Goal: Information Seeking & Learning: Check status

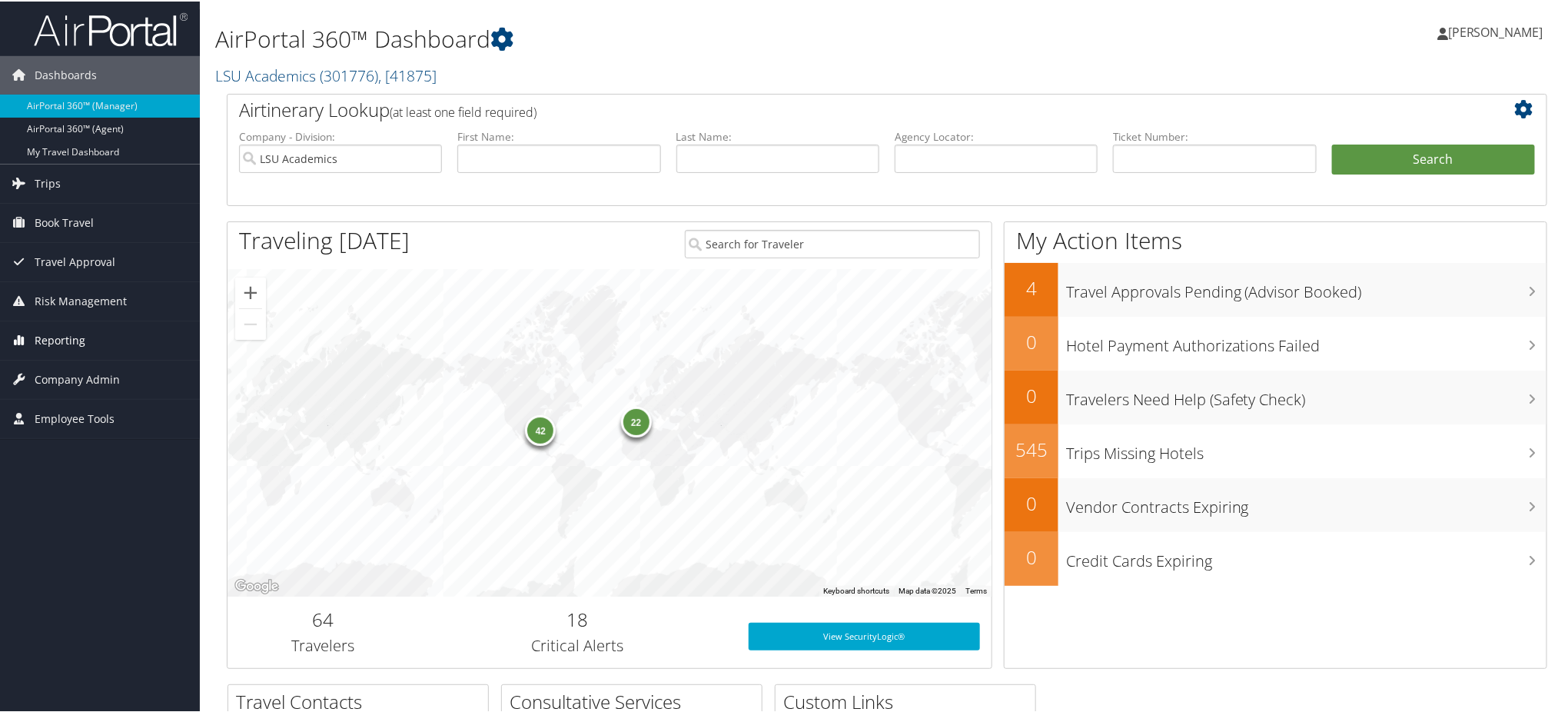
click at [68, 333] on span "Reporting" at bounding box center [59, 339] width 50 height 38
click at [65, 373] on link "Unused Tickets" at bounding box center [100, 370] width 200 height 23
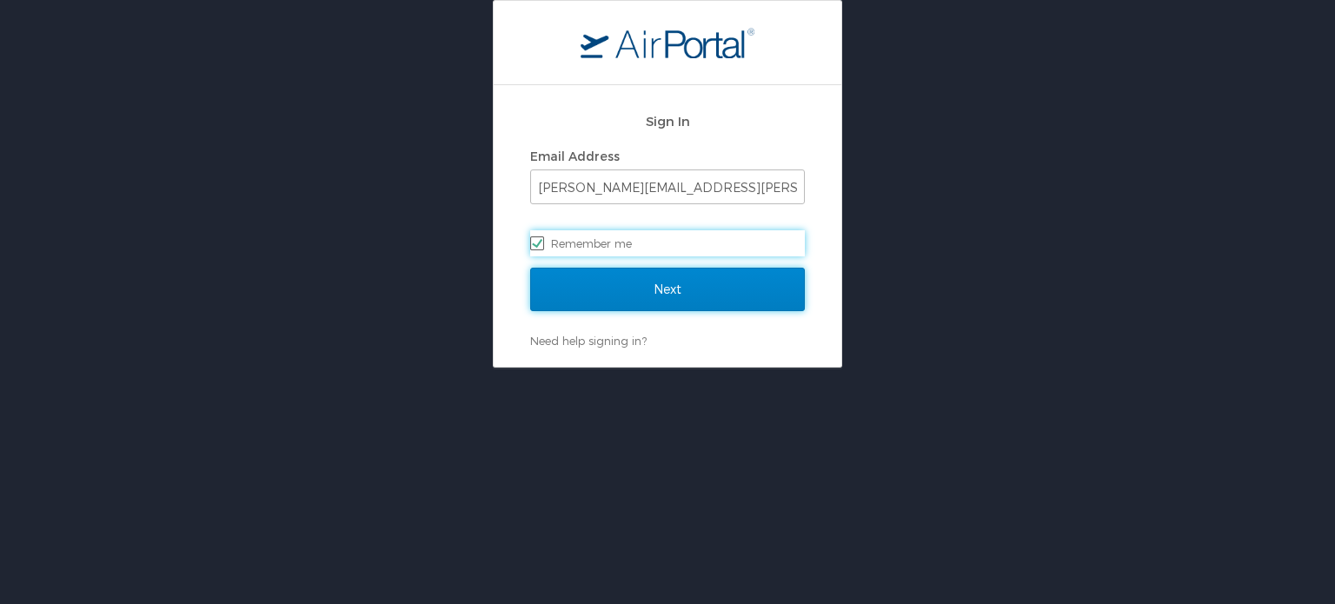
click at [591, 269] on input "Next" at bounding box center [667, 289] width 275 height 43
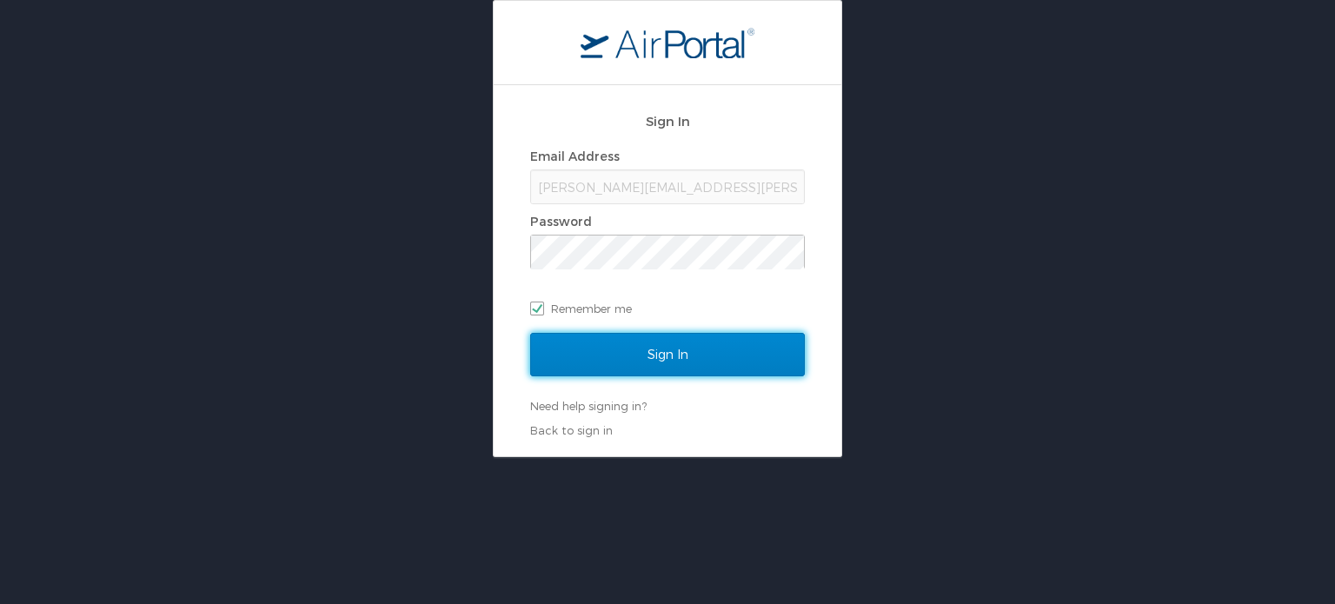
click at [571, 343] on input "Sign In" at bounding box center [667, 354] width 275 height 43
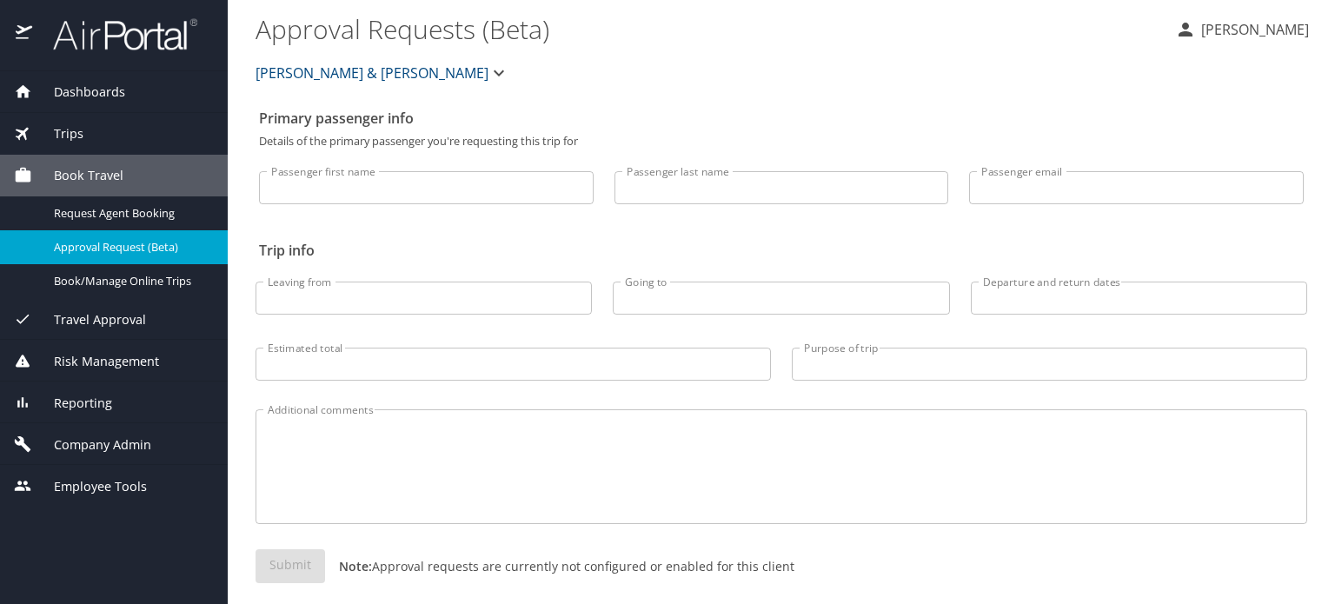
click at [96, 402] on span "Reporting" at bounding box center [72, 403] width 80 height 19
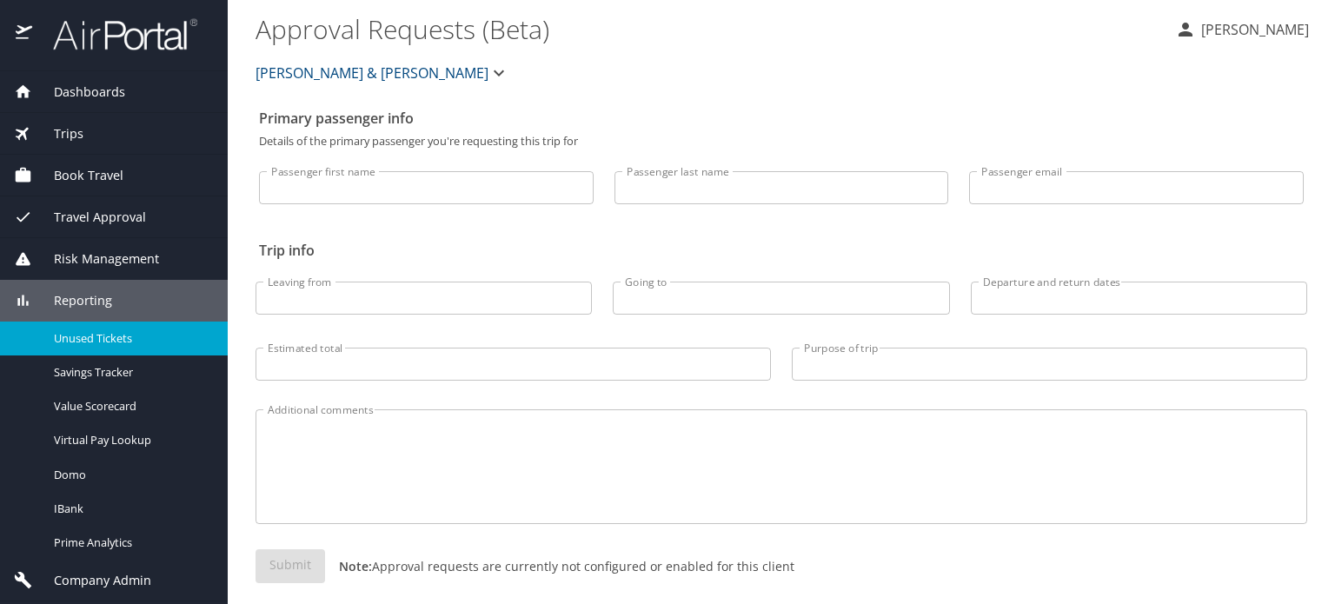
click at [116, 333] on span "Unused Tickets" at bounding box center [130, 338] width 153 height 17
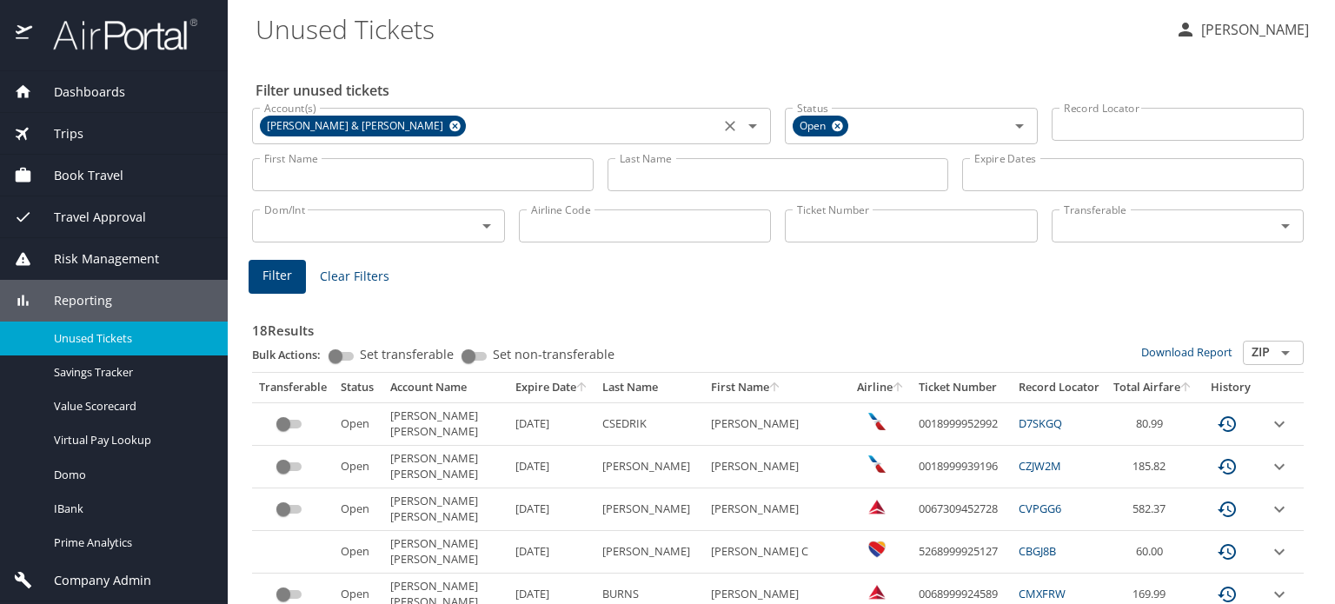
click at [449, 128] on icon at bounding box center [454, 126] width 11 height 11
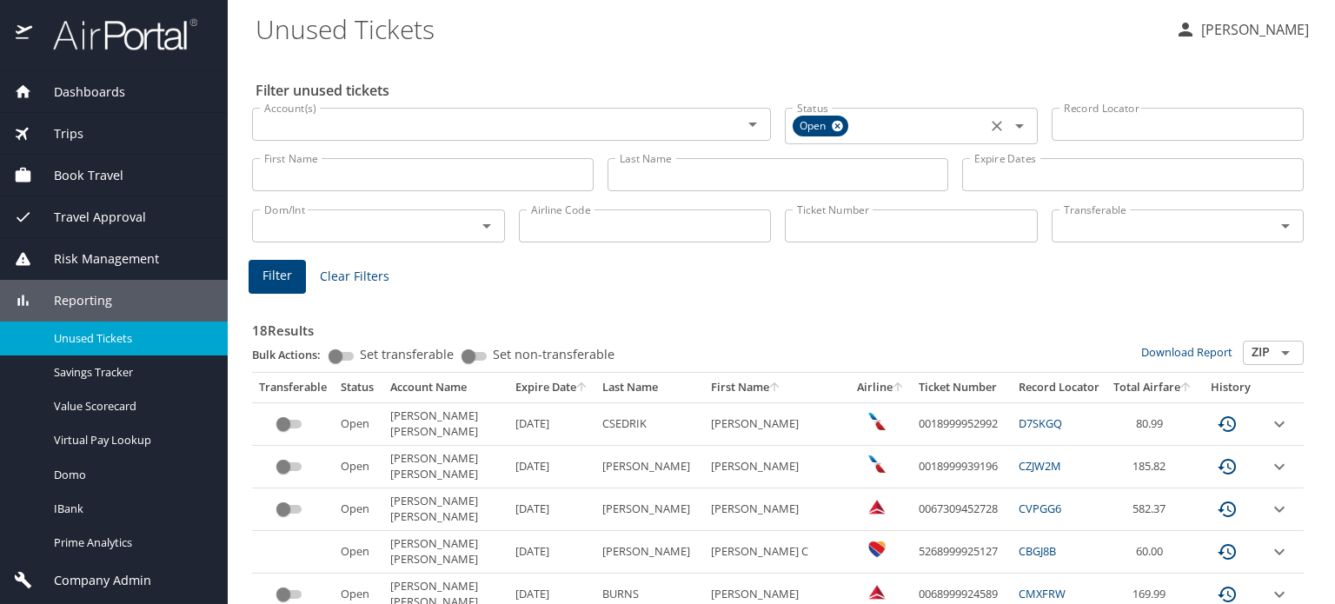
click at [835, 124] on icon at bounding box center [837, 126] width 11 height 11
click at [852, 216] on input "Ticket Number" at bounding box center [911, 223] width 253 height 33
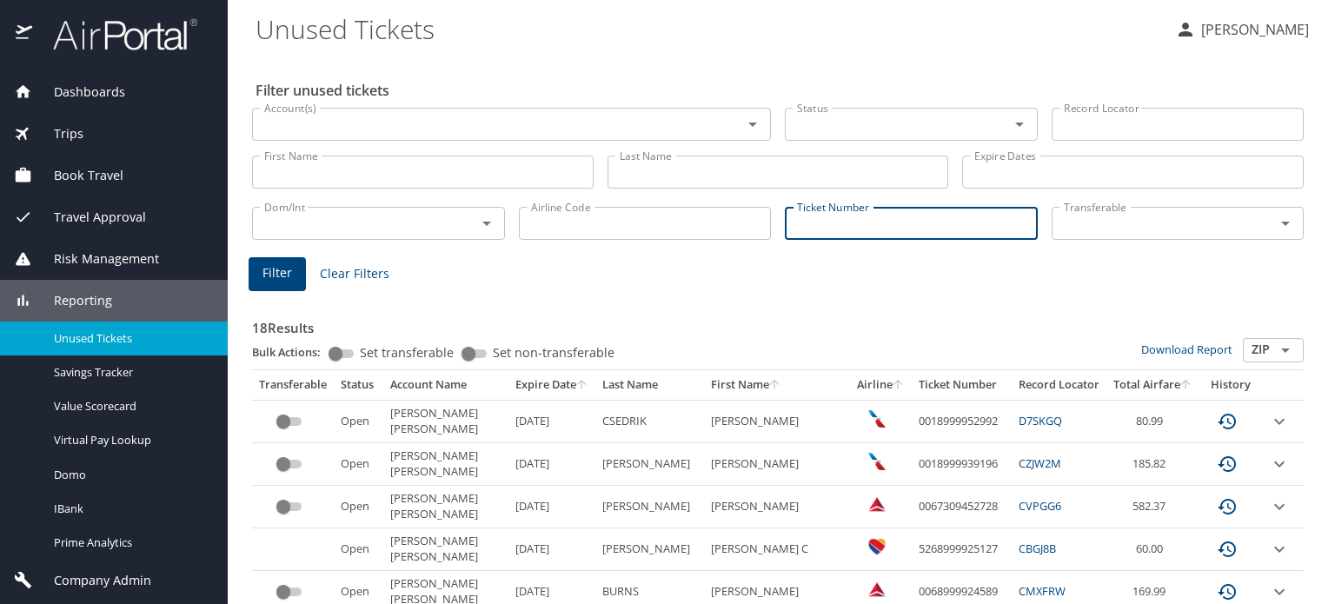
paste input "0018998692270"
type input "0018998692270"
click at [263, 272] on span "Filter" at bounding box center [277, 273] width 30 height 22
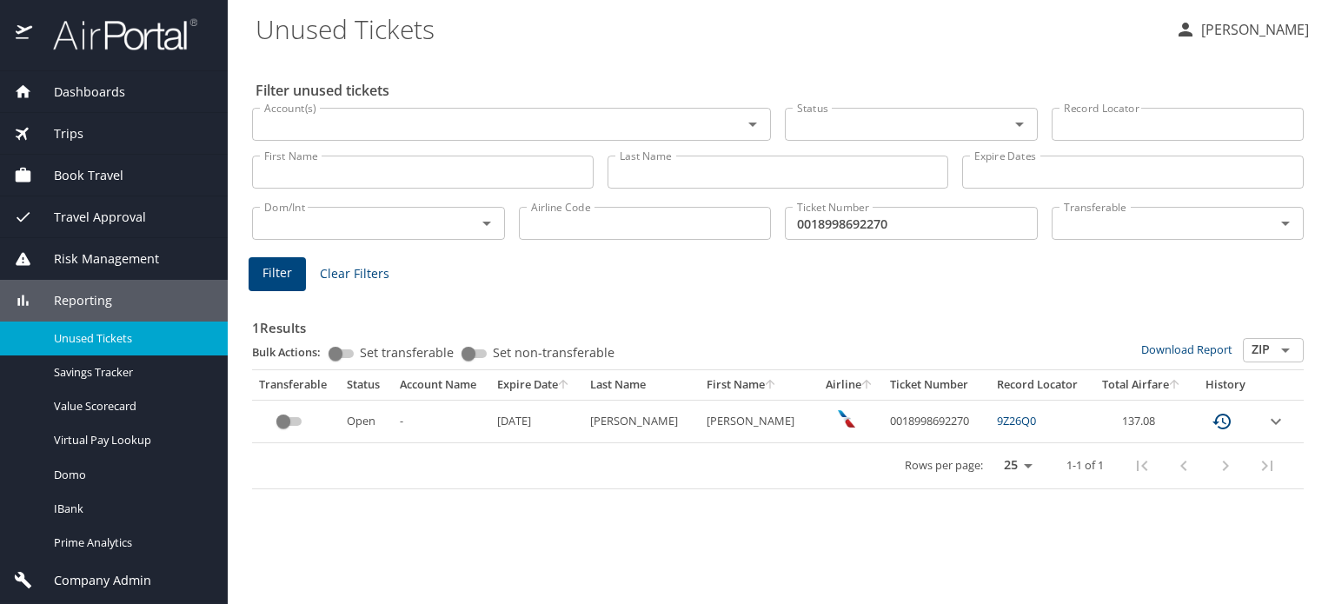
click at [122, 36] on img at bounding box center [115, 34] width 163 height 34
